Goal: Find specific fact: Find contact information

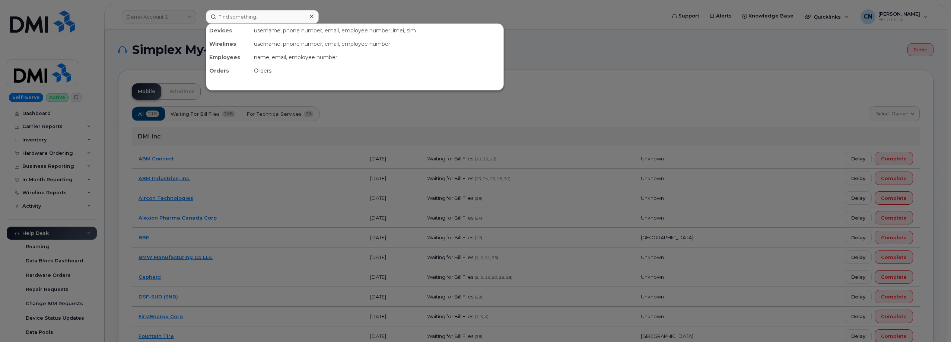
click at [240, 20] on input at bounding box center [262, 16] width 113 height 13
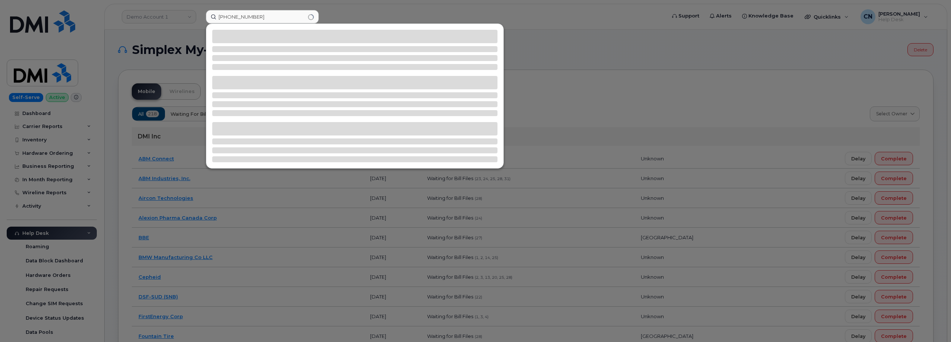
type input "702-249-0939"
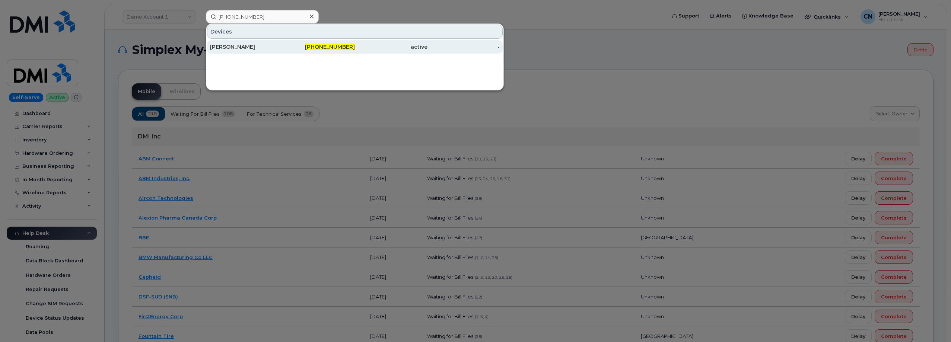
click at [220, 48] on div "[PERSON_NAME]" at bounding box center [246, 46] width 73 height 7
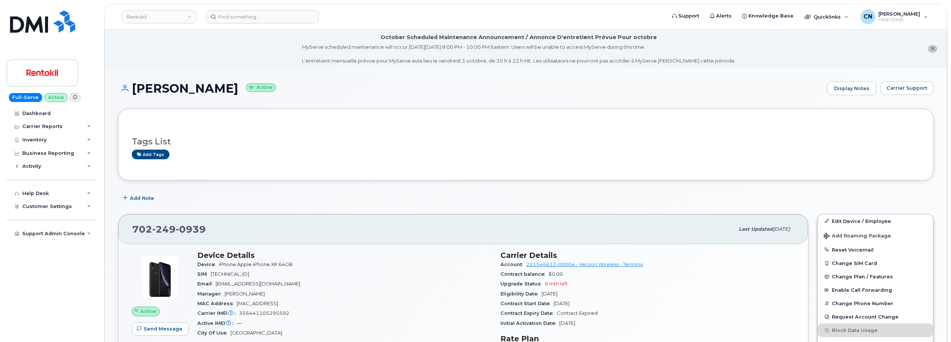
click at [915, 87] on span "Carrier Support" at bounding box center [907, 88] width 41 height 7
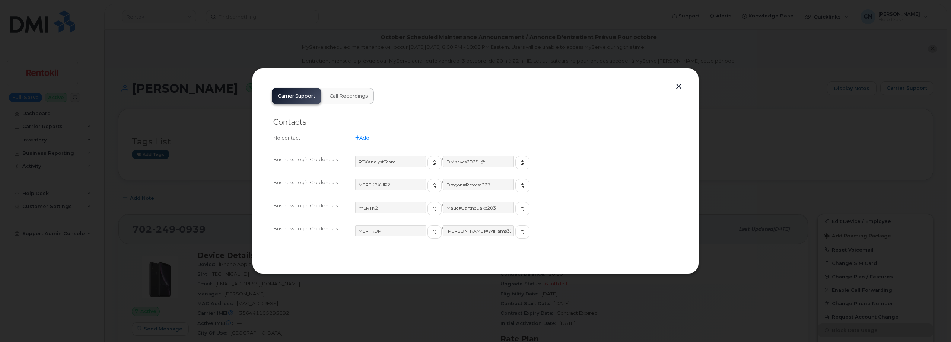
click at [415, 184] on div "MSRTKBKUP2" at bounding box center [398, 185] width 86 height 13
click at [433, 184] on icon "button" at bounding box center [435, 186] width 4 height 4
click at [520, 187] on icon "button" at bounding box center [522, 186] width 4 height 4
click at [431, 206] on span "button" at bounding box center [434, 209] width 7 height 7
click at [506, 217] on div "Maud#Earthquake203" at bounding box center [486, 212] width 86 height 20
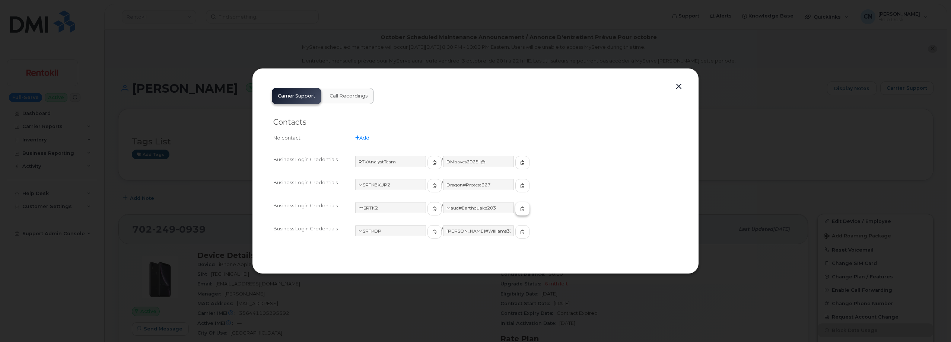
click at [516, 215] on button "button" at bounding box center [523, 208] width 14 height 13
click at [677, 83] on button "button" at bounding box center [679, 87] width 11 height 10
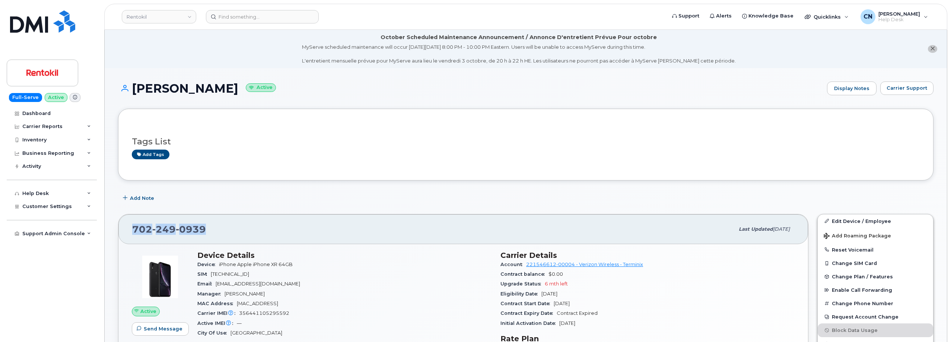
drag, startPoint x: 219, startPoint y: 226, endPoint x: 109, endPoint y: 222, distance: 110.0
copy span "[PHONE_NUMBER]"
click at [914, 91] on button "Carrier Support" at bounding box center [907, 88] width 53 height 13
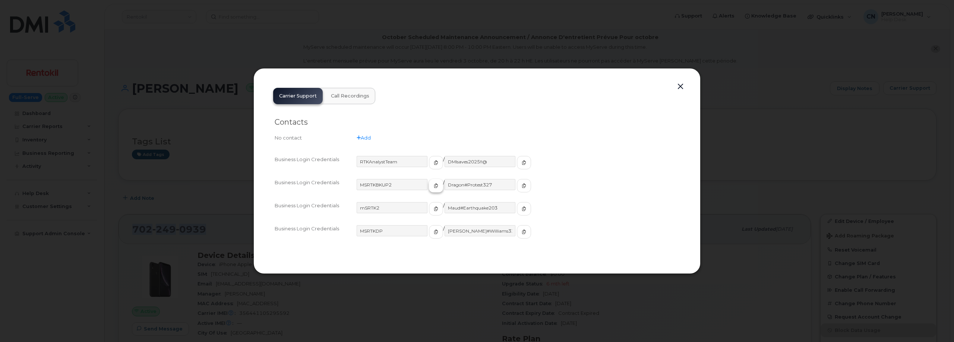
click at [429, 184] on button "button" at bounding box center [436, 185] width 14 height 13
click at [517, 182] on button "button" at bounding box center [524, 185] width 14 height 13
click at [678, 84] on button "button" at bounding box center [680, 87] width 11 height 10
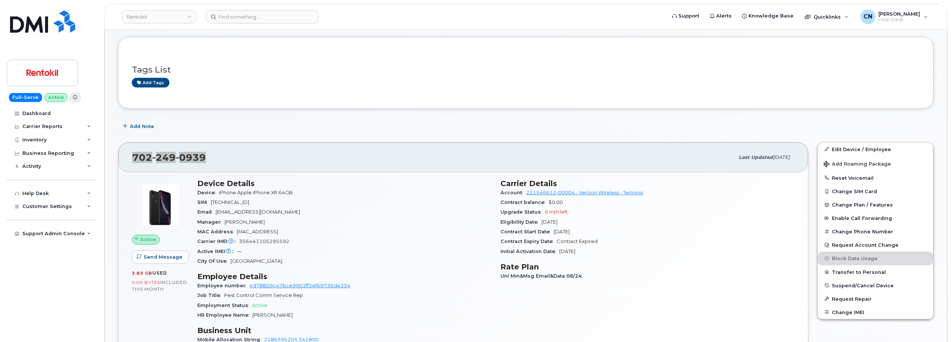
scroll to position [112, 0]
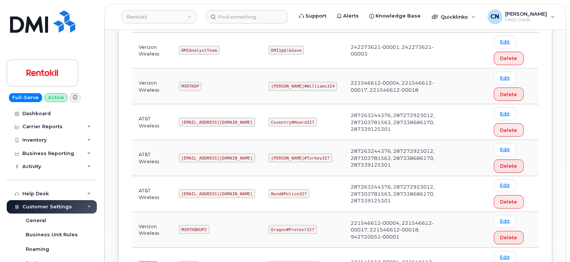
scroll to position [373, 0]
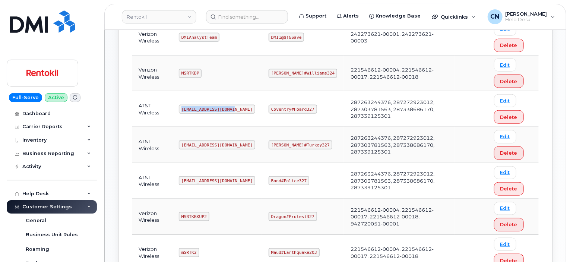
drag, startPoint x: 180, startPoint y: 107, endPoint x: 246, endPoint y: 114, distance: 66.4
click at [246, 114] on td "Ms-rentokil@dminc.com" at bounding box center [217, 109] width 90 height 36
copy code "Ms-rentokil@dminc.com"
drag, startPoint x: 269, startPoint y: 106, endPoint x: 313, endPoint y: 110, distance: 44.1
click at [313, 110] on td "Coventry#Hoard327" at bounding box center [303, 109] width 82 height 36
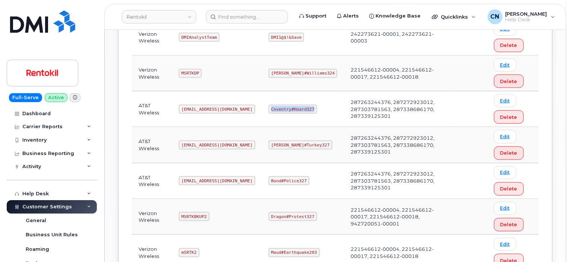
copy code "Coventry#Hoard327"
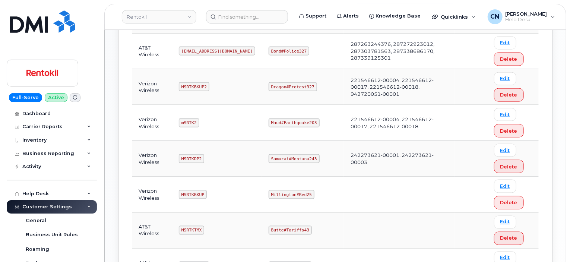
scroll to position [390, 0]
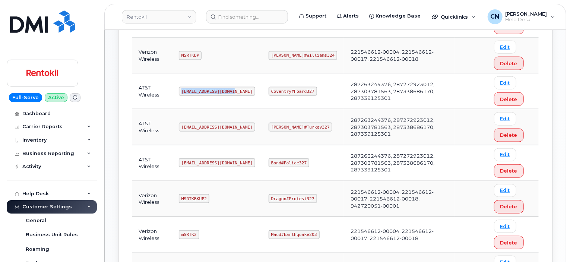
drag, startPoint x: 182, startPoint y: 88, endPoint x: 244, endPoint y: 89, distance: 61.8
click at [239, 90] on td "Ms-rentokil@dminc.com" at bounding box center [217, 91] width 90 height 36
copy code "Ms-rentokil@dminc.com"
drag, startPoint x: 271, startPoint y: 89, endPoint x: 350, endPoint y: 91, distance: 78.6
click at [314, 91] on td "Coventry#Hoard327" at bounding box center [303, 91] width 82 height 36
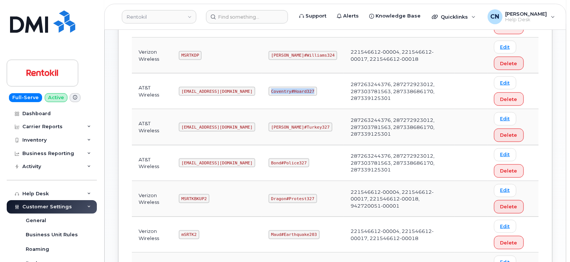
copy code "Coventry#Hoard327"
drag, startPoint x: 180, startPoint y: 124, endPoint x: 247, endPoint y: 128, distance: 67.6
click at [247, 128] on td "Ms-rentokil-backup@dminc.com" at bounding box center [217, 127] width 90 height 36
copy code "Ms-rentokil-backup@dminc.com"
drag, startPoint x: 271, startPoint y: 126, endPoint x: 308, endPoint y: 124, distance: 37.3
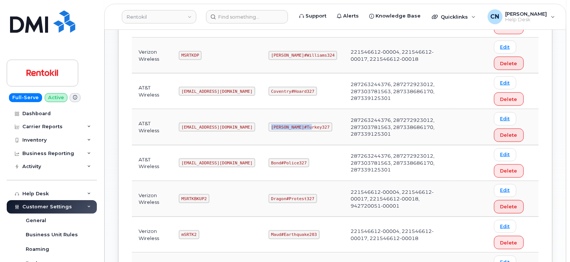
click at [308, 125] on code "George#Turkey327" at bounding box center [301, 127] width 64 height 9
copy code "George#Turkey327"
